Goal: Check status: Check status

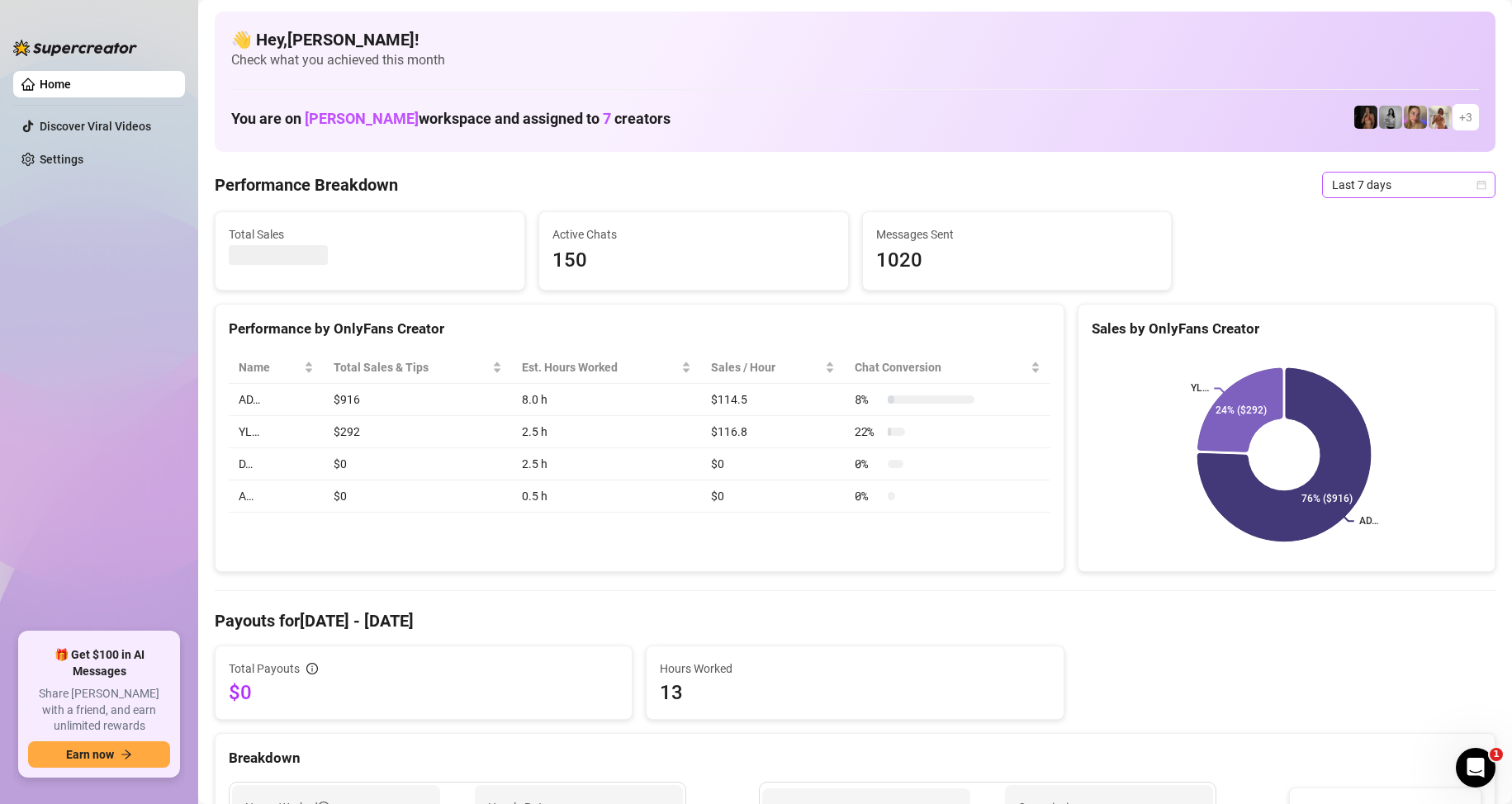
click at [1374, 190] on span "Last 7 days" at bounding box center [1408, 185] width 154 height 25
click at [1332, 317] on div "Custom date" at bounding box center [1394, 323] width 147 height 18
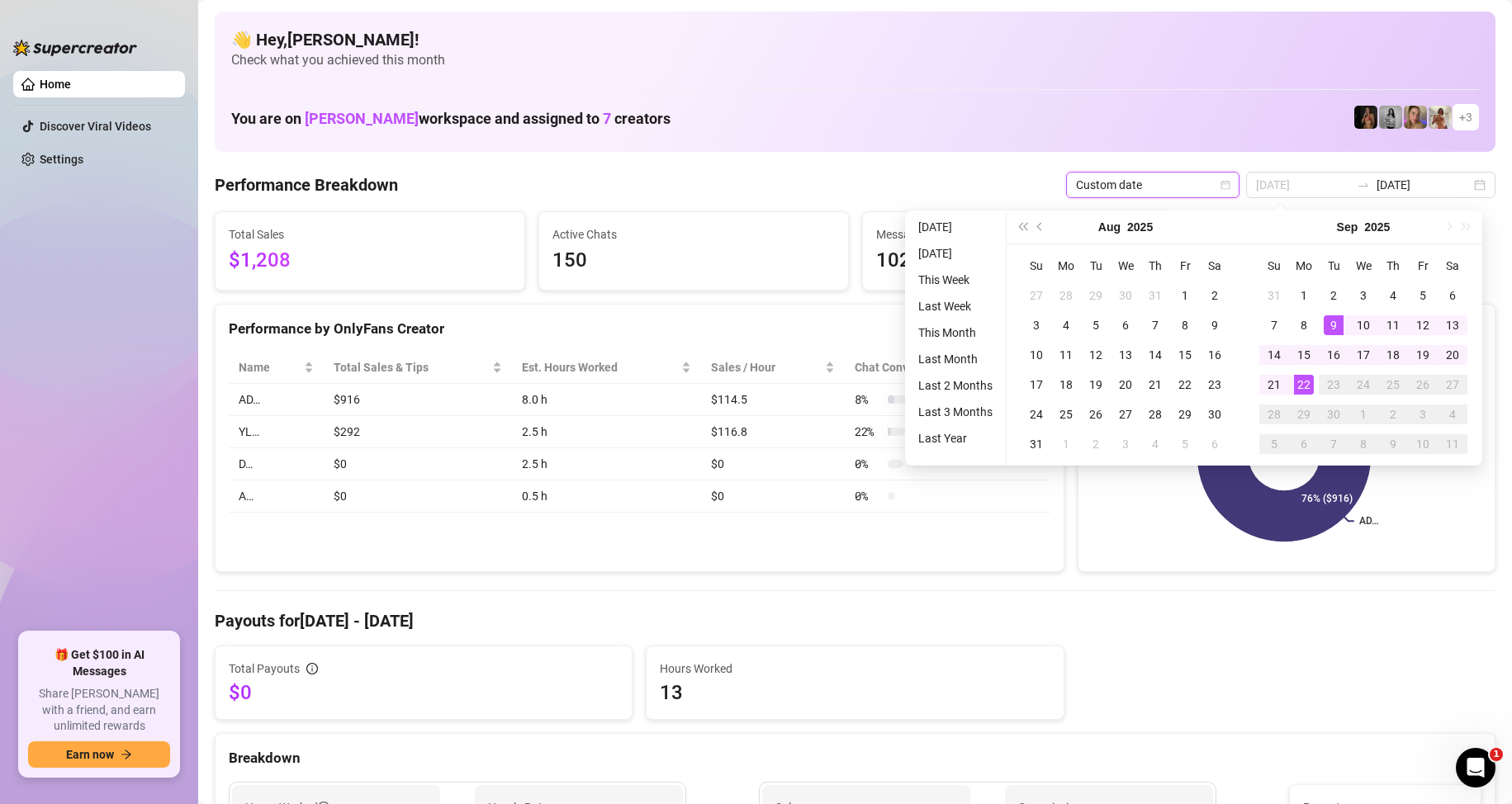
type input "[DATE]"
click at [1301, 382] on div "22" at bounding box center [1304, 384] width 20 height 20
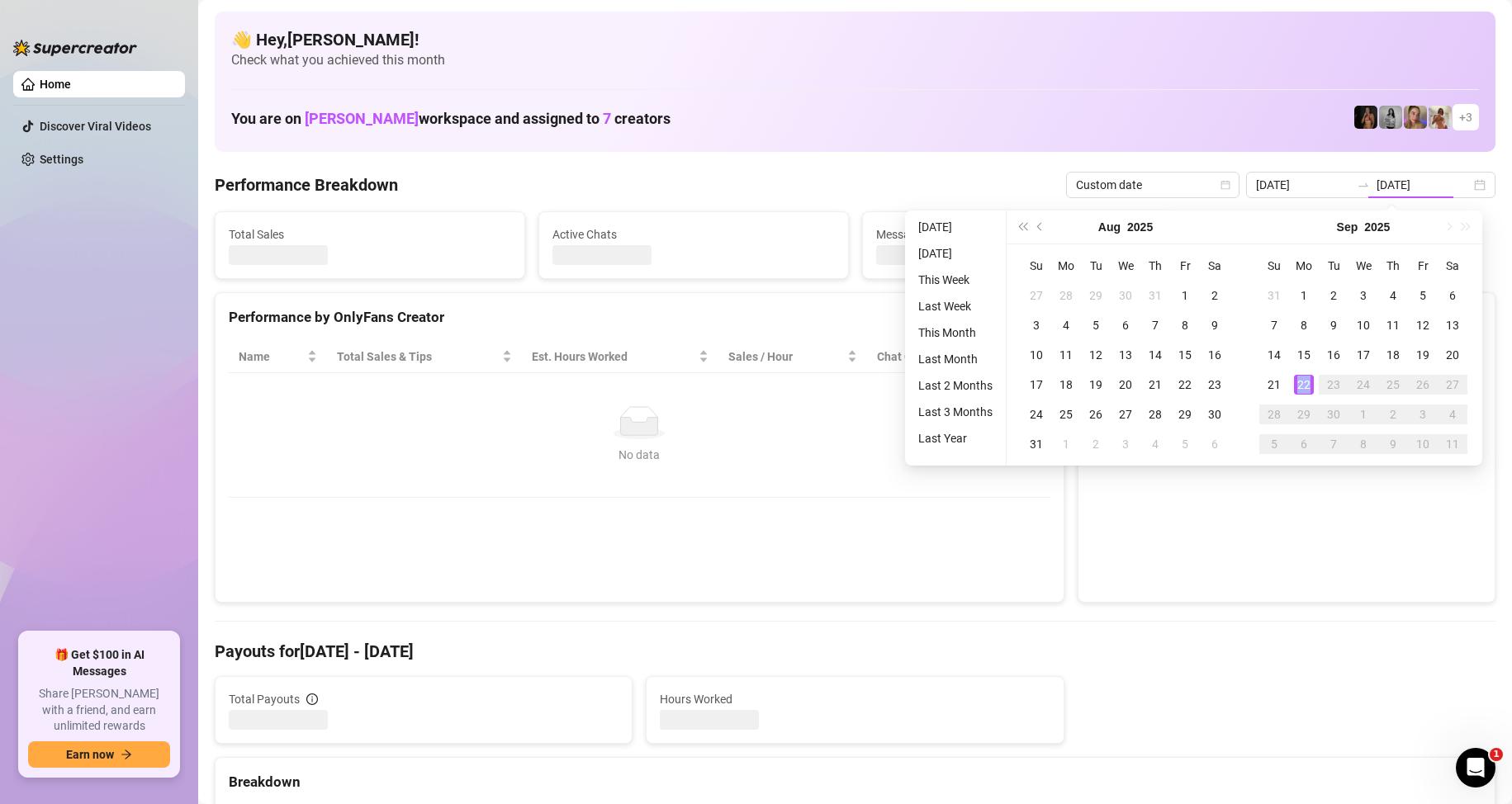
type input "[DATE]"
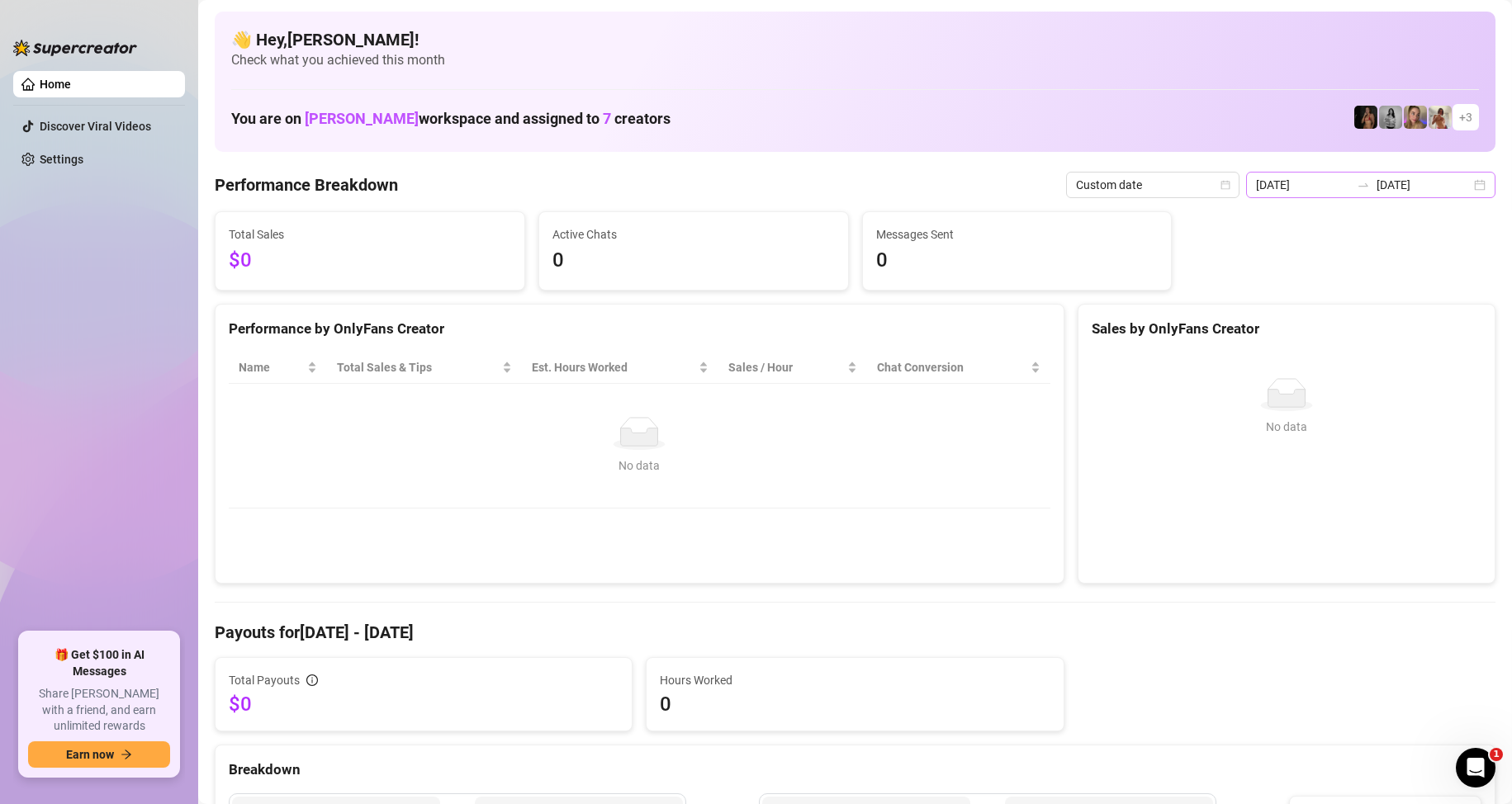
click at [1457, 178] on div "[DATE] [DATE]" at bounding box center [1370, 185] width 250 height 27
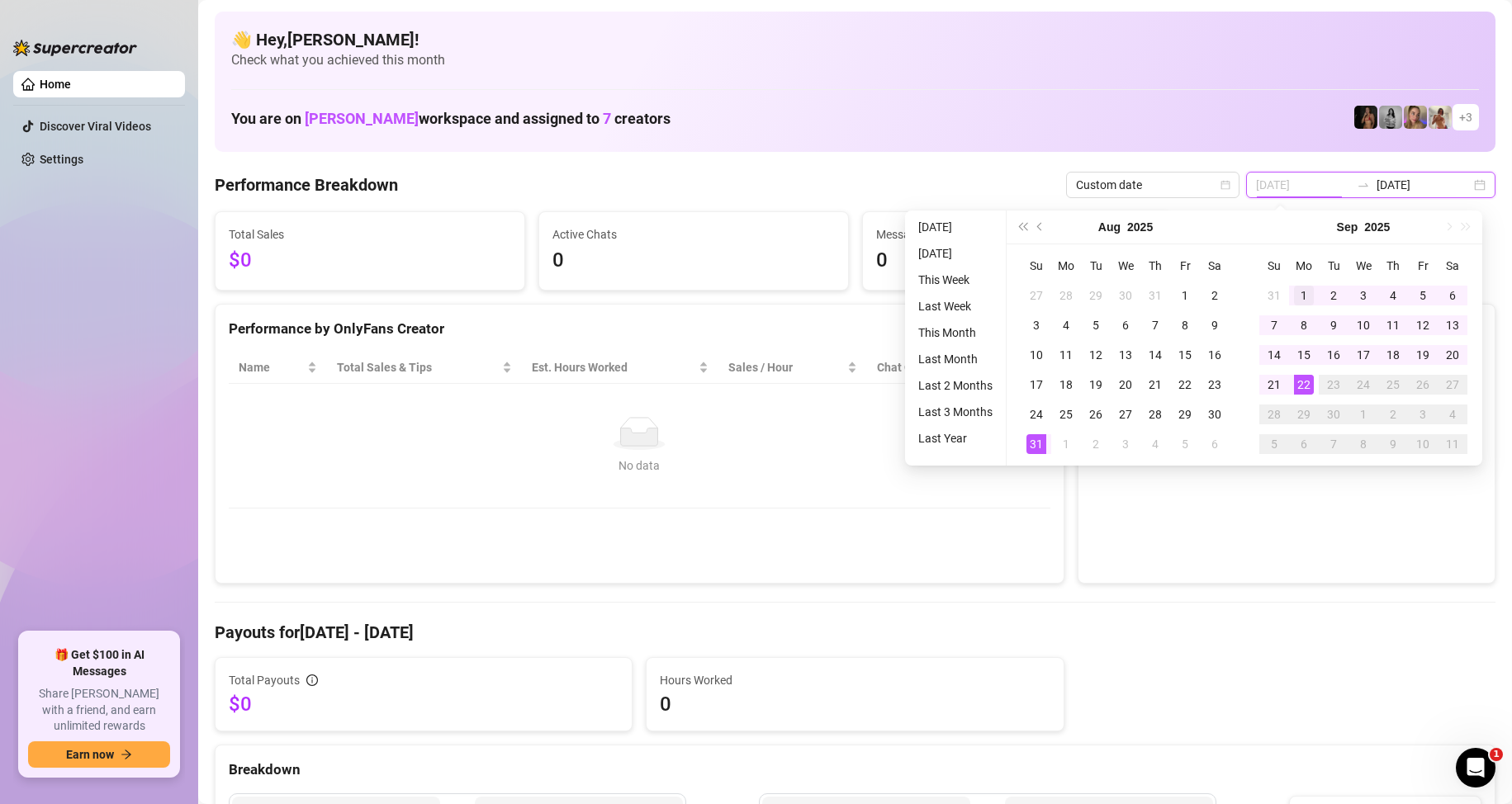
type input "[DATE]"
click at [1296, 293] on div "1" at bounding box center [1304, 295] width 20 height 20
type input "[DATE]"
click at [1301, 376] on div "22" at bounding box center [1304, 384] width 20 height 20
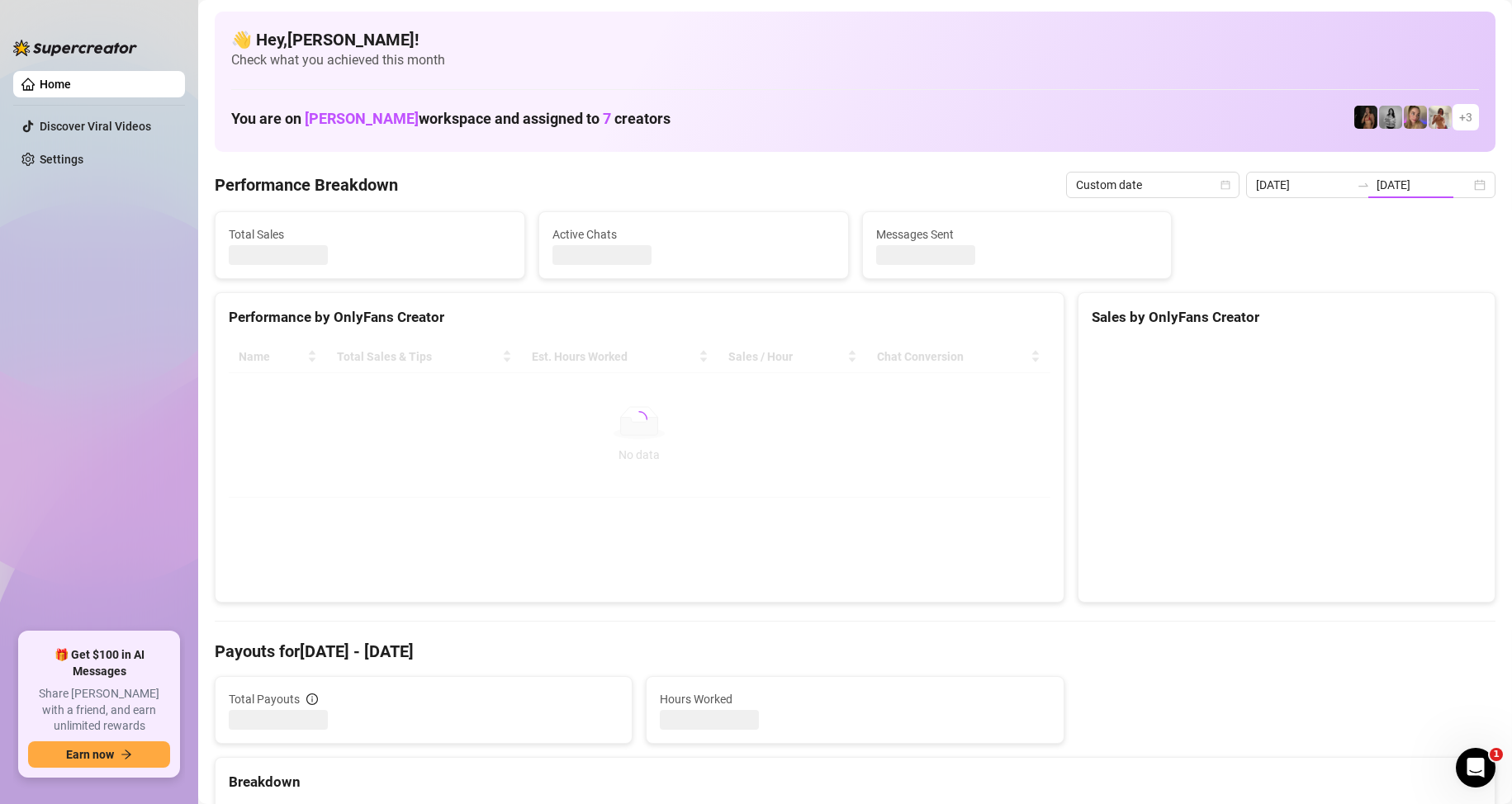
type input "[DATE]"
